Goal: Information Seeking & Learning: Learn about a topic

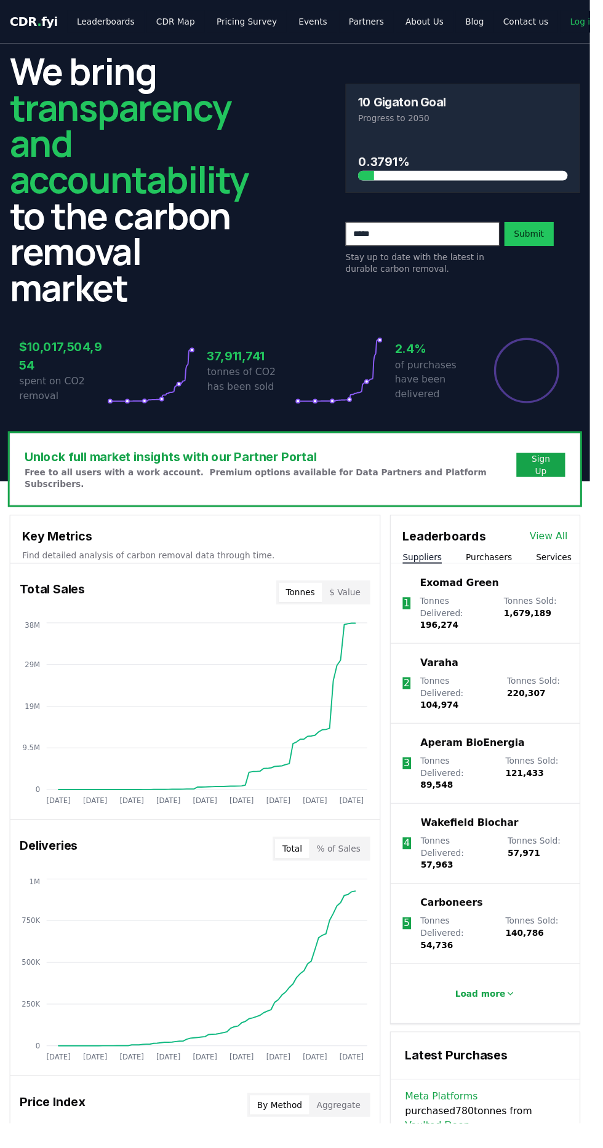
click at [517, 1011] on icon at bounding box center [522, 1016] width 10 height 10
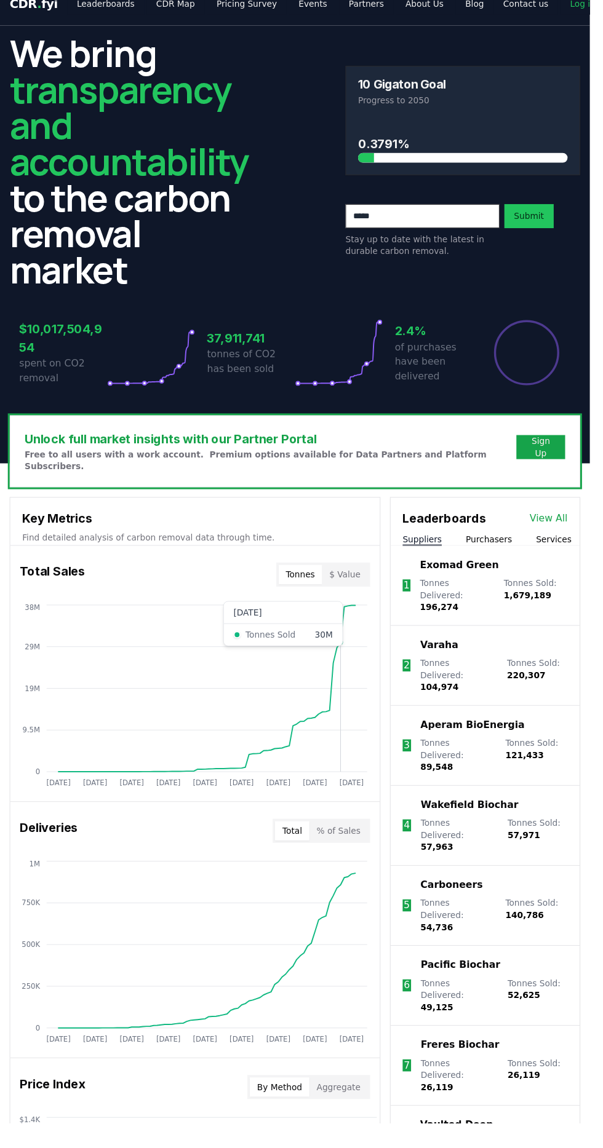
click at [556, 523] on link "View All" at bounding box center [560, 530] width 39 height 15
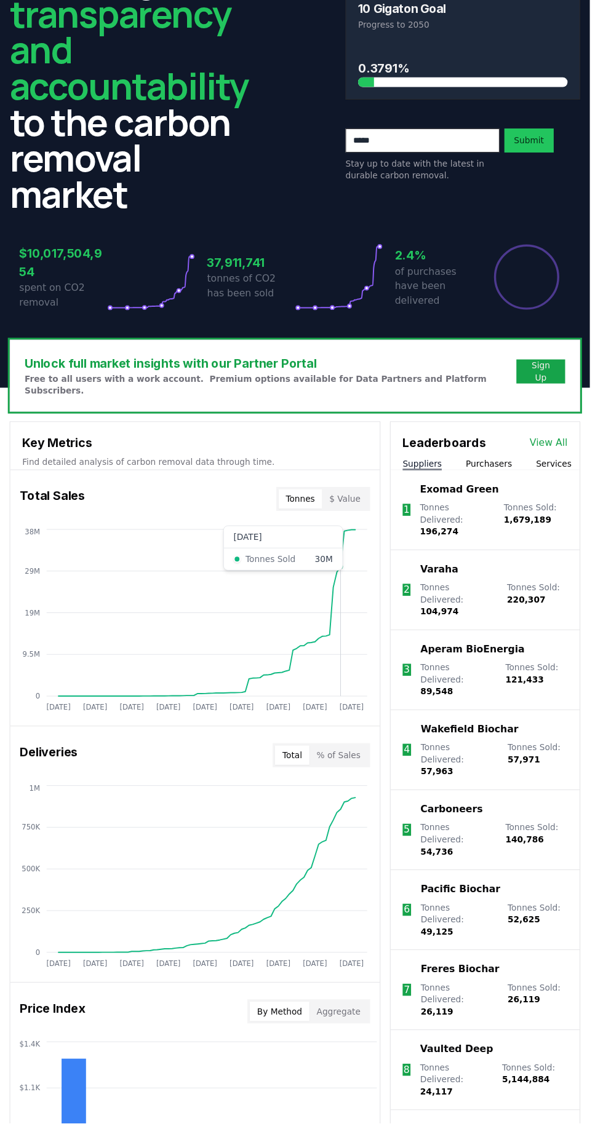
scroll to position [102, 0]
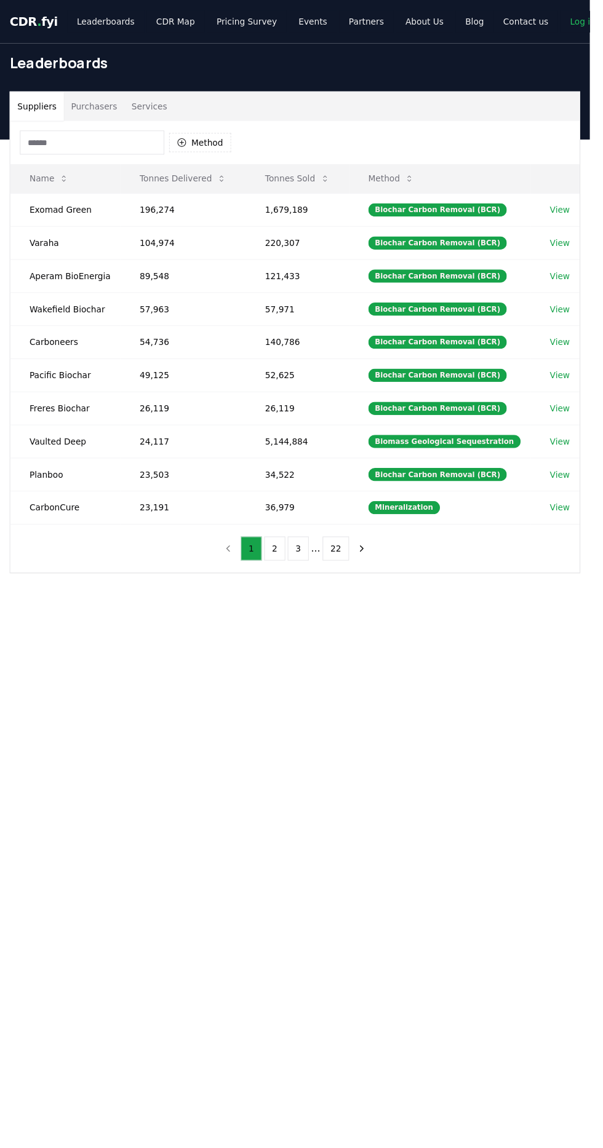
scroll to position [5, 0]
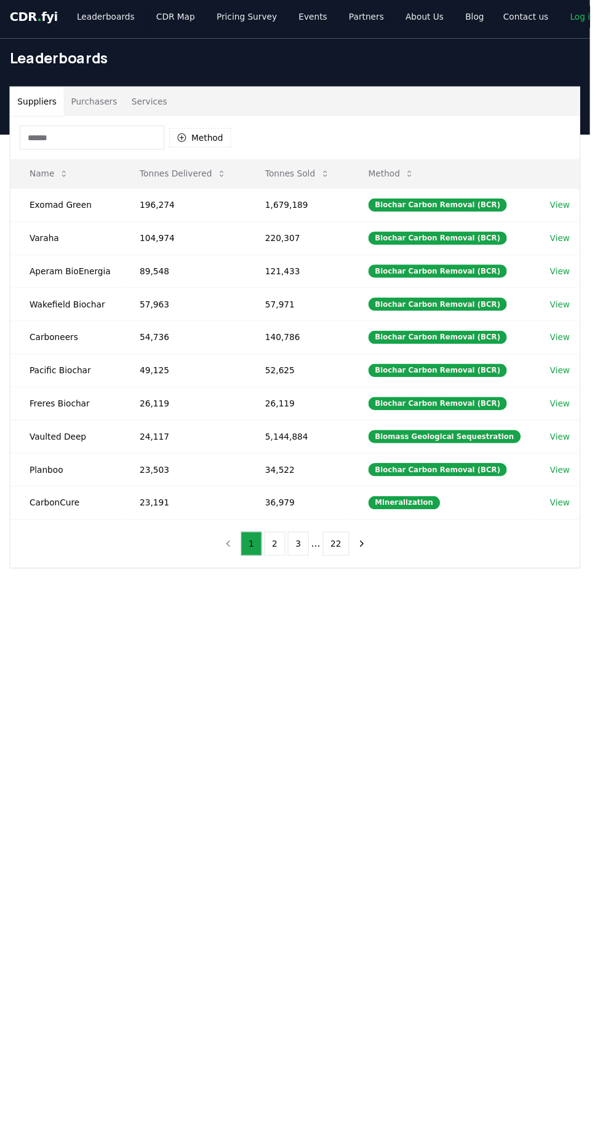
click at [259, 550] on button "1" at bounding box center [257, 556] width 22 height 25
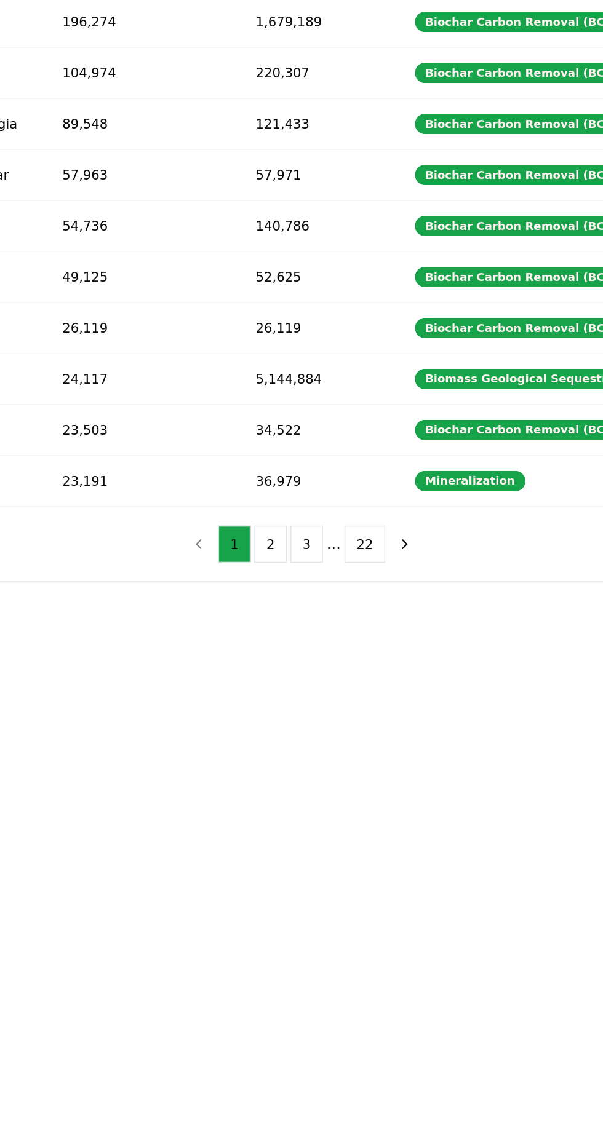
click at [282, 550] on button "2" at bounding box center [281, 556] width 22 height 25
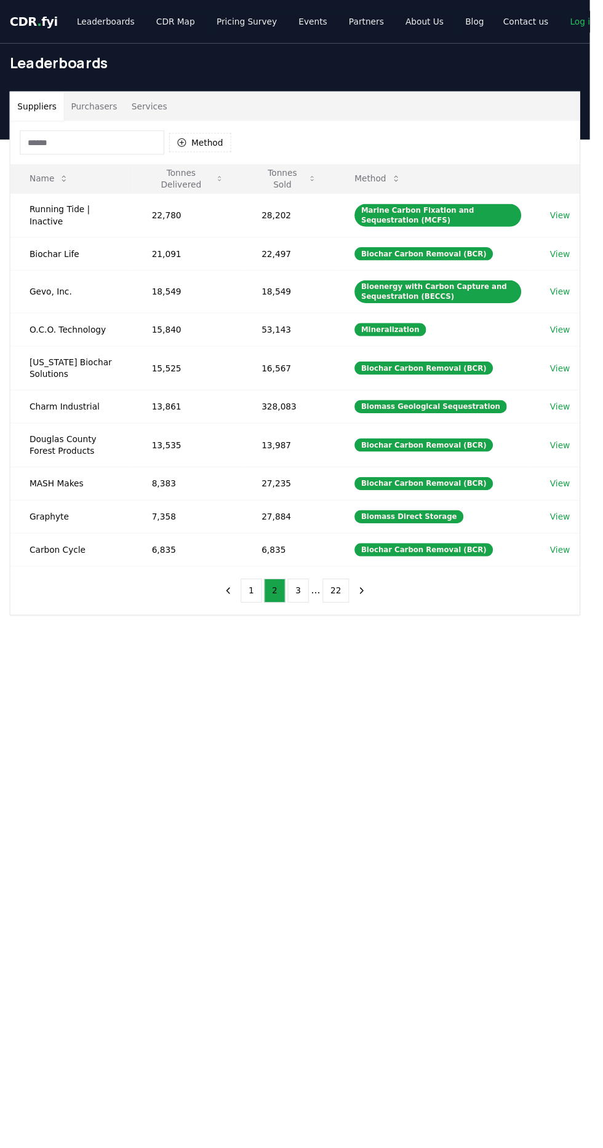
scroll to position [9, 0]
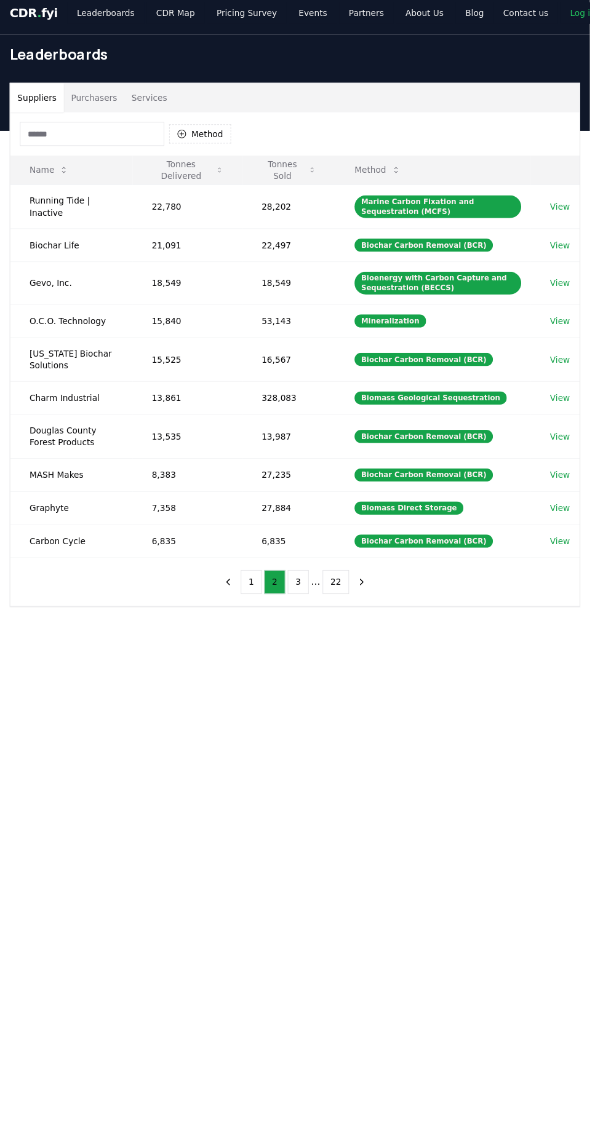
click at [234, 590] on icon "previous page" at bounding box center [233, 595] width 11 height 11
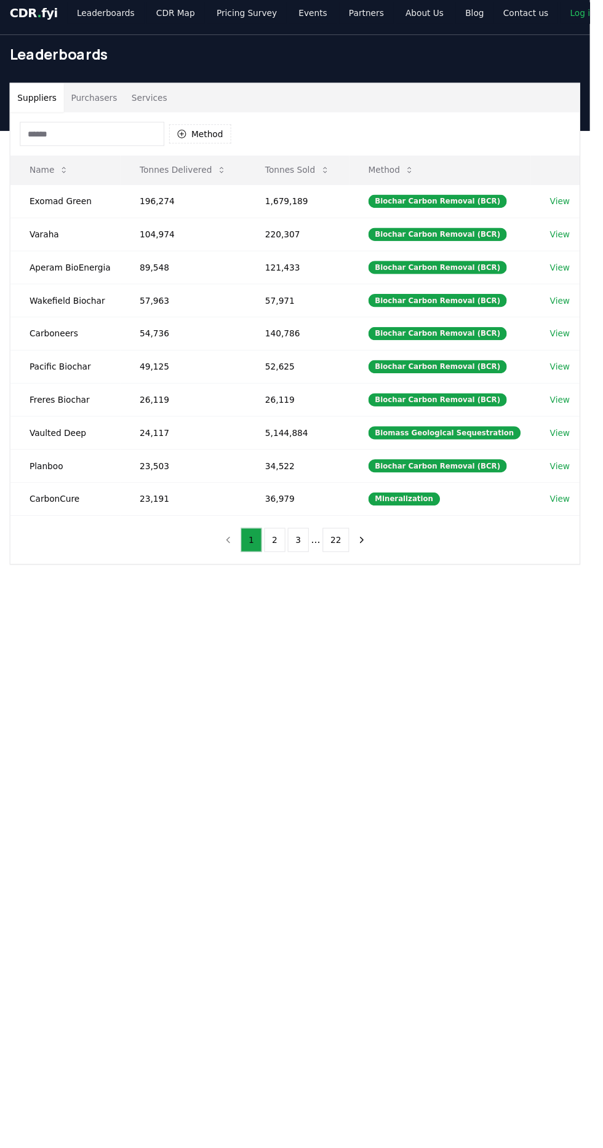
click at [259, 546] on button "1" at bounding box center [257, 552] width 22 height 25
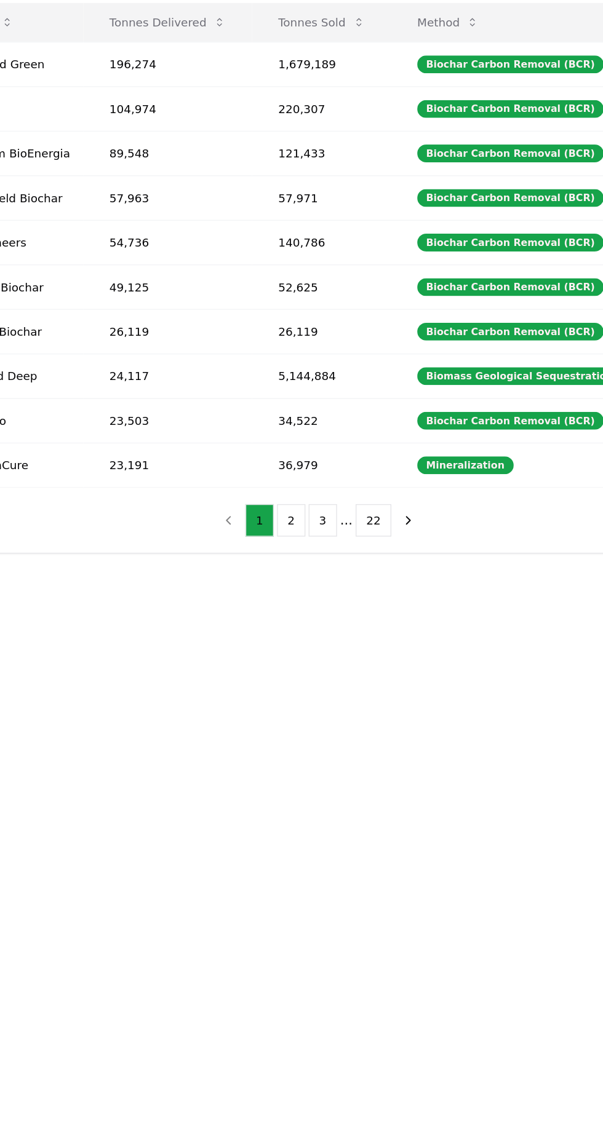
click at [259, 539] on button "1" at bounding box center [257, 544] width 22 height 25
click at [282, 539] on button "2" at bounding box center [281, 544] width 22 height 25
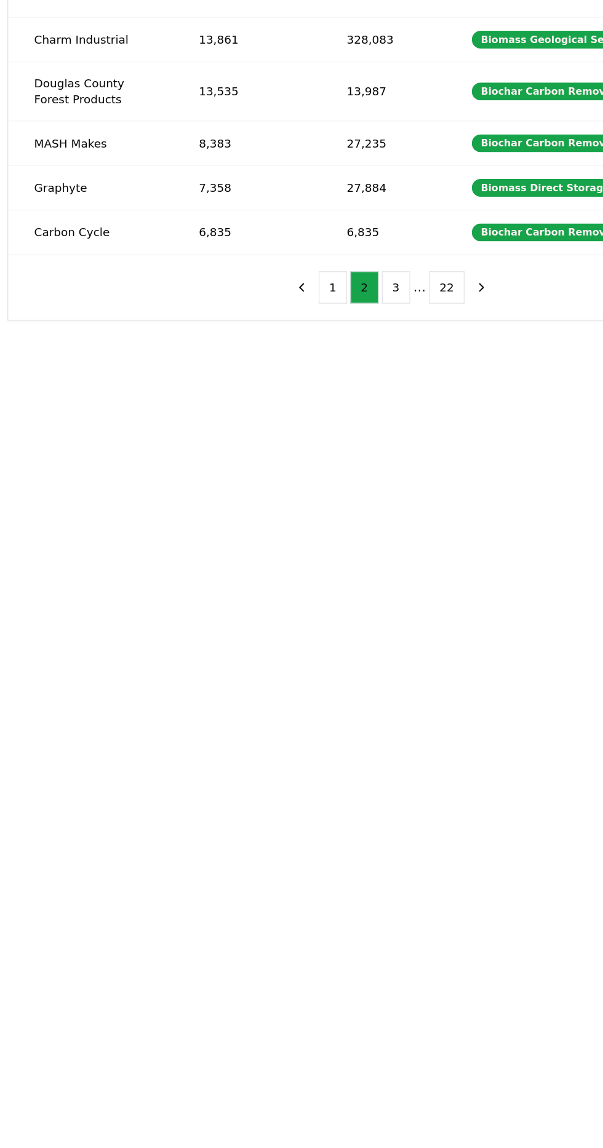
scroll to position [0, 0]
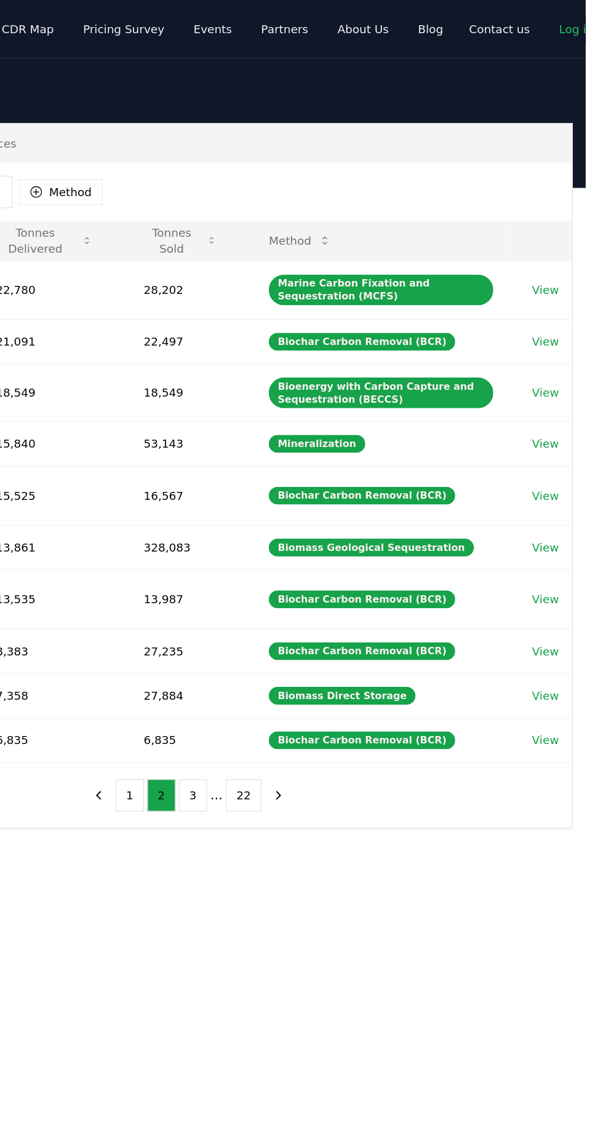
click at [569, 333] on link "View" at bounding box center [572, 337] width 20 height 12
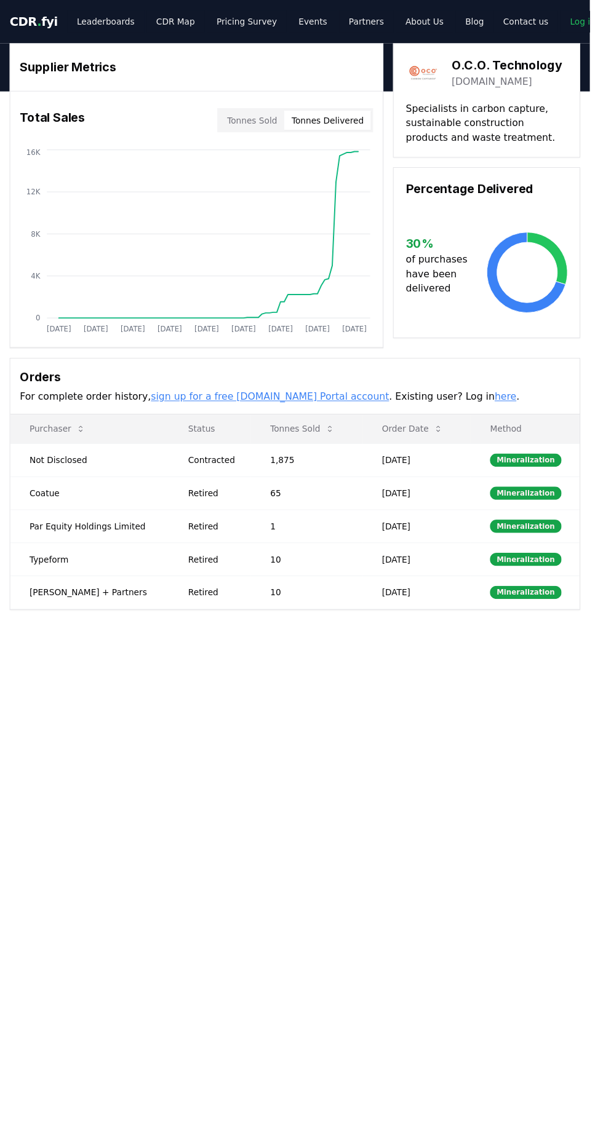
click at [332, 434] on icon at bounding box center [337, 439] width 10 height 10
click at [332, 437] on icon at bounding box center [337, 439] width 10 height 10
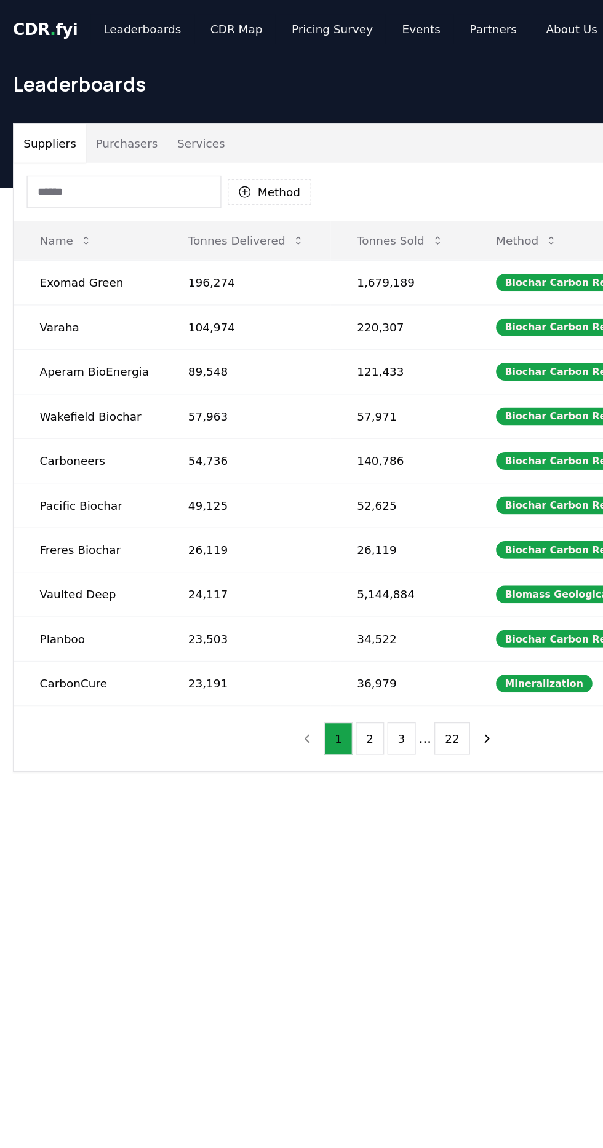
click at [282, 555] on button "2" at bounding box center [281, 561] width 22 height 25
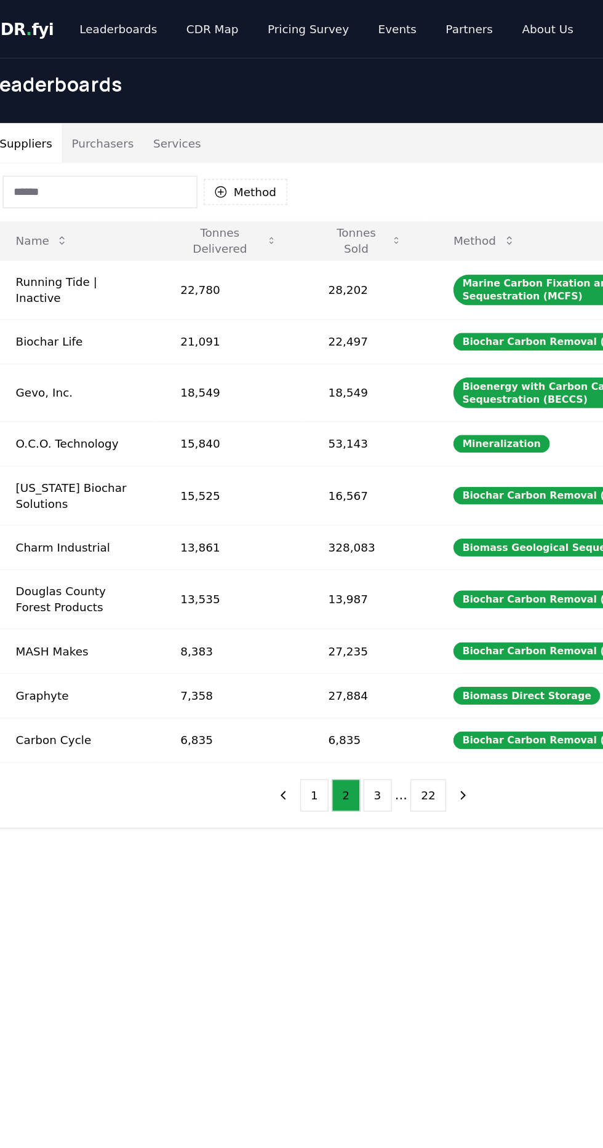
click at [305, 592] on button "3" at bounding box center [305, 604] width 22 height 25
